Goal: Task Accomplishment & Management: Manage account settings

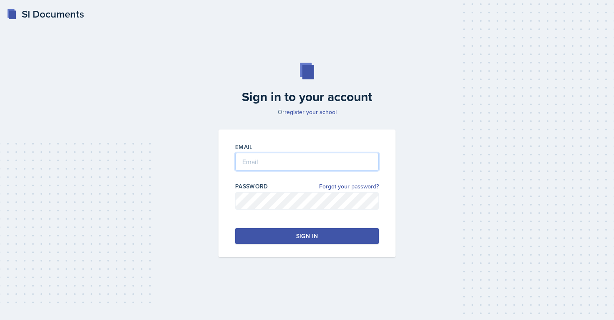
type input "[EMAIL_ADDRESS][PERSON_NAME][DOMAIN_NAME]"
click at [307, 234] on div "Sign in" at bounding box center [307, 236] width 22 height 8
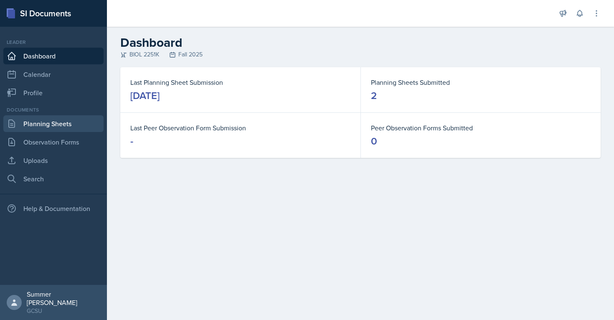
click at [39, 127] on link "Planning Sheets" at bounding box center [53, 123] width 100 height 17
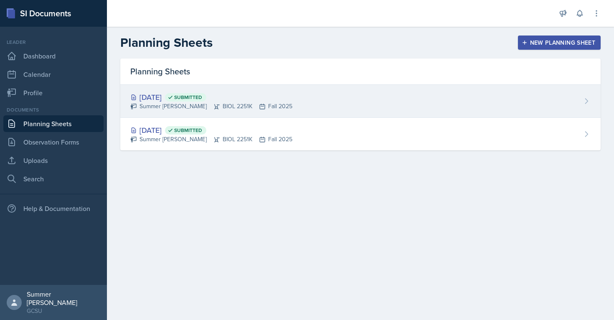
click at [179, 102] on div "[DATE] Submitted" at bounding box center [211, 97] width 162 height 11
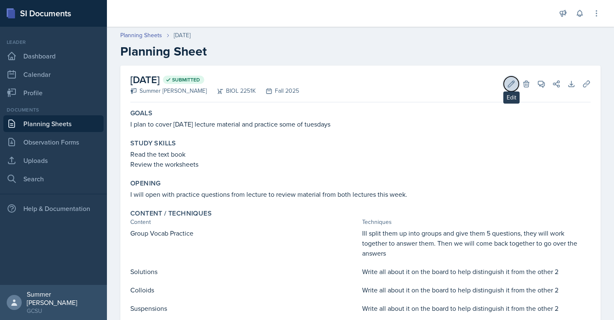
click at [515, 80] on icon at bounding box center [511, 84] width 8 height 8
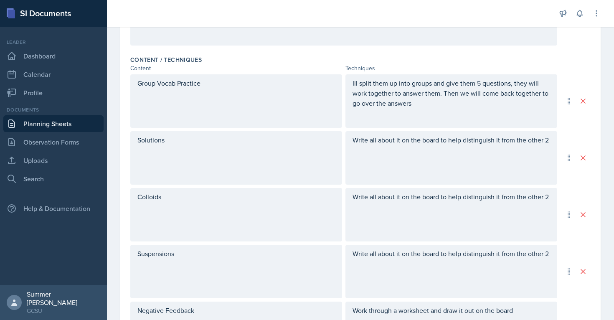
scroll to position [474, 0]
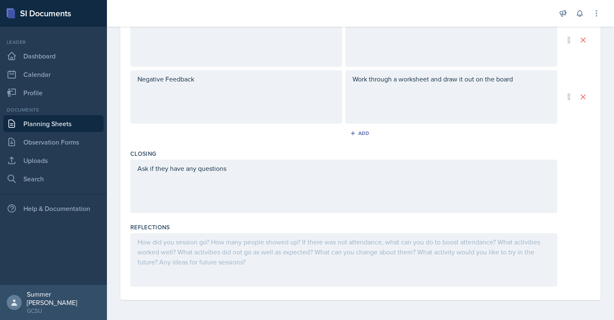
click at [157, 255] on div at bounding box center [343, 260] width 427 height 54
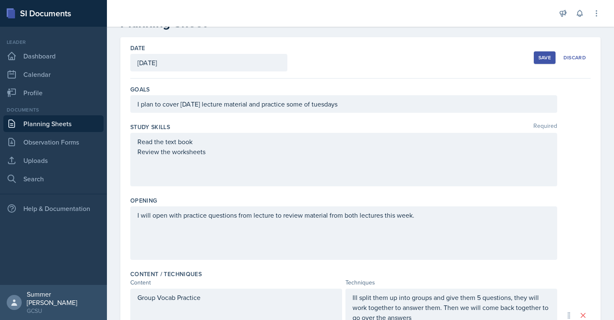
scroll to position [0, 0]
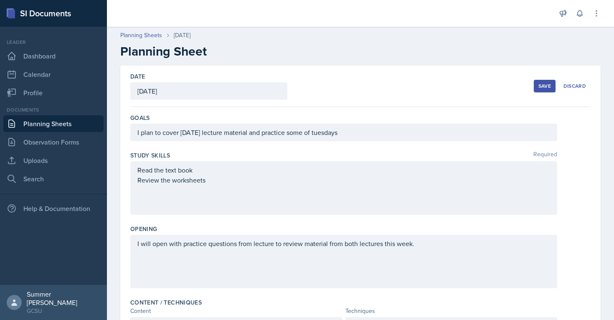
click at [545, 84] on div "Save" at bounding box center [545, 86] width 13 height 7
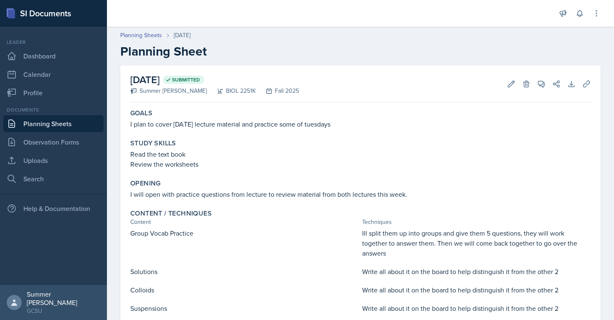
click at [38, 129] on link "Planning Sheets" at bounding box center [53, 123] width 100 height 17
